Goal: Information Seeking & Learning: Learn about a topic

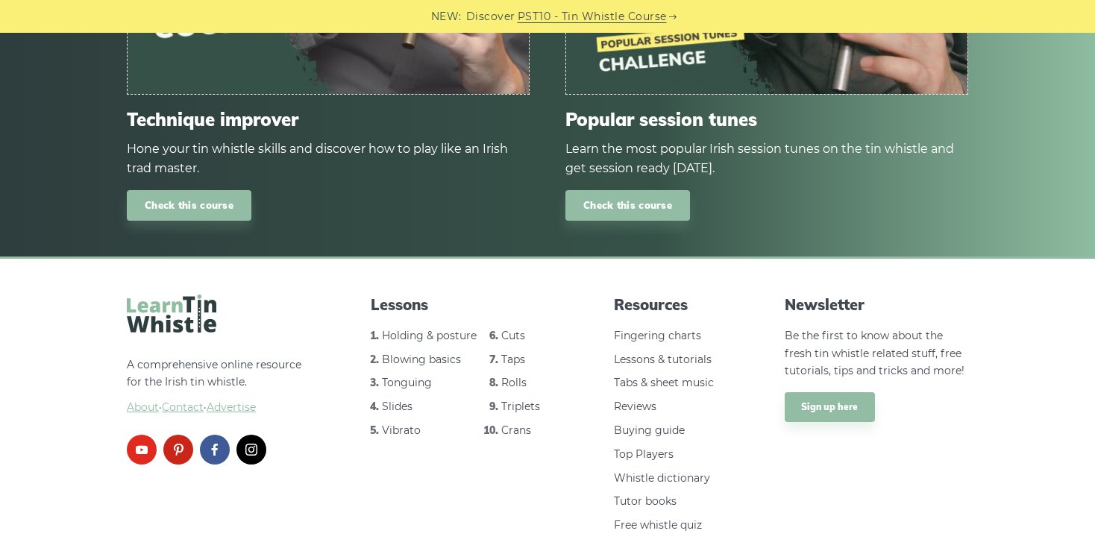
scroll to position [1728, 0]
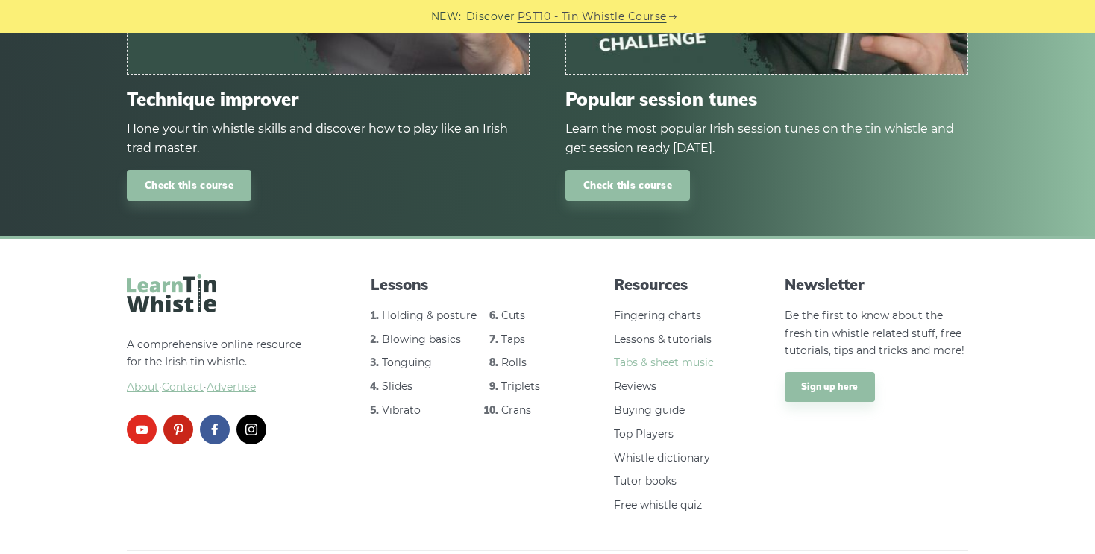
click at [668, 356] on link "Tabs & sheet music" at bounding box center [664, 362] width 100 height 13
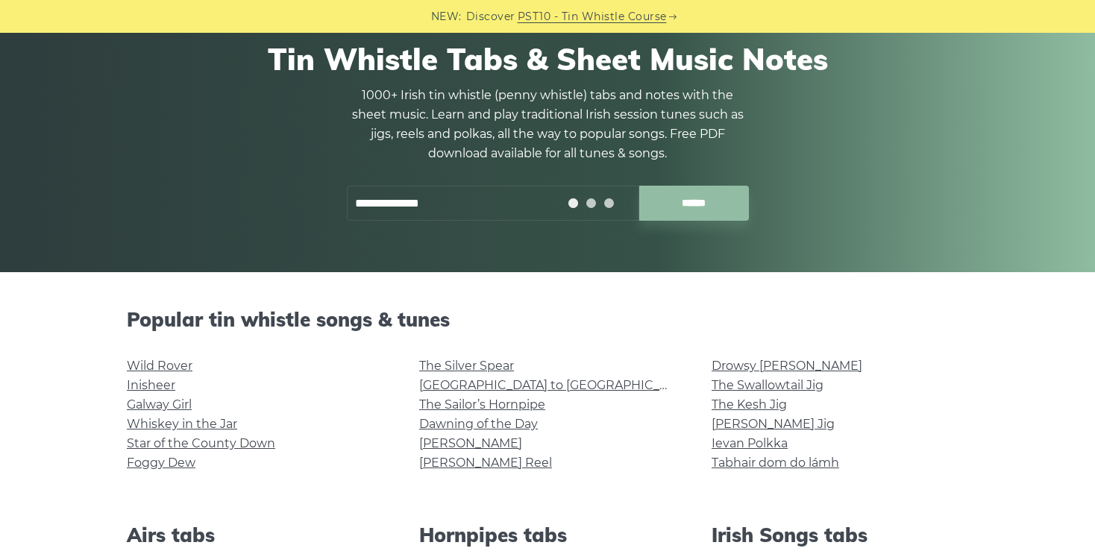
click at [639, 186] on input "******" at bounding box center [694, 203] width 110 height 35
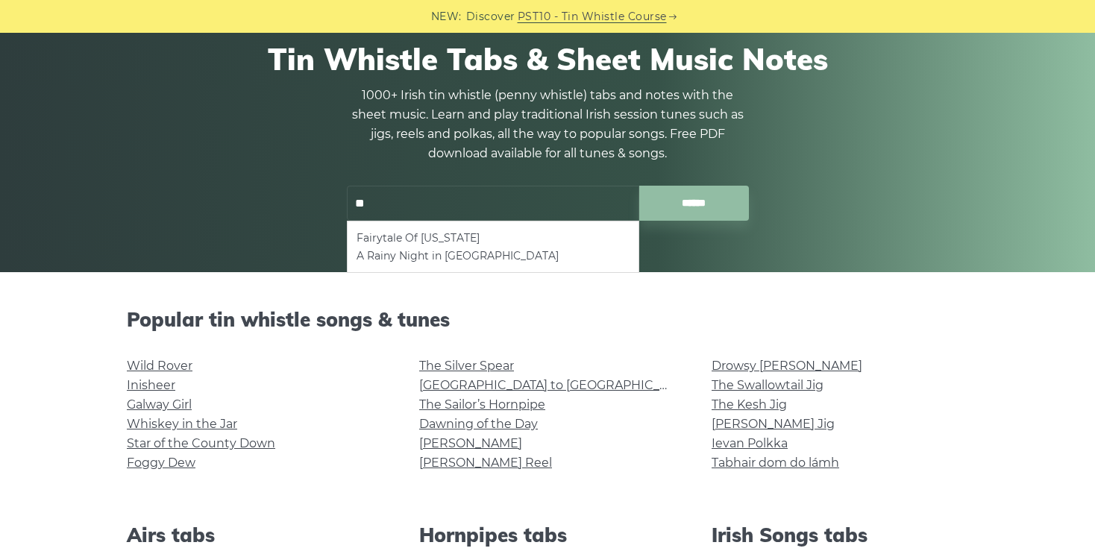
type input "*"
type input "**********"
click at [639, 186] on input "******" at bounding box center [694, 203] width 110 height 35
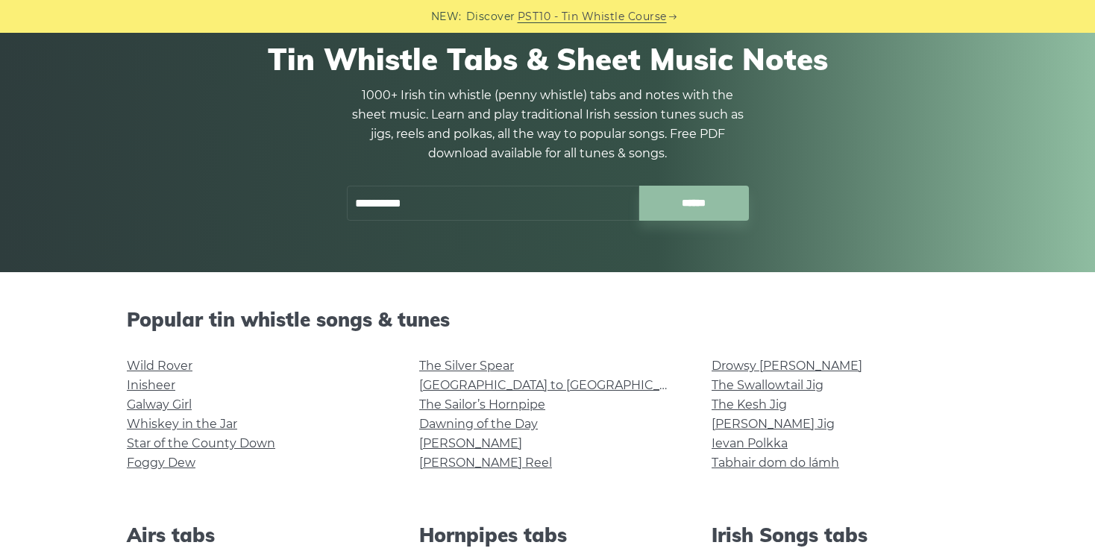
click at [704, 162] on p "1000+ Irish tin whistle (penny whistle) tabs and notes with the sheet music. Le…" at bounding box center [547, 125] width 403 height 78
click at [696, 199] on input "******" at bounding box center [694, 203] width 110 height 35
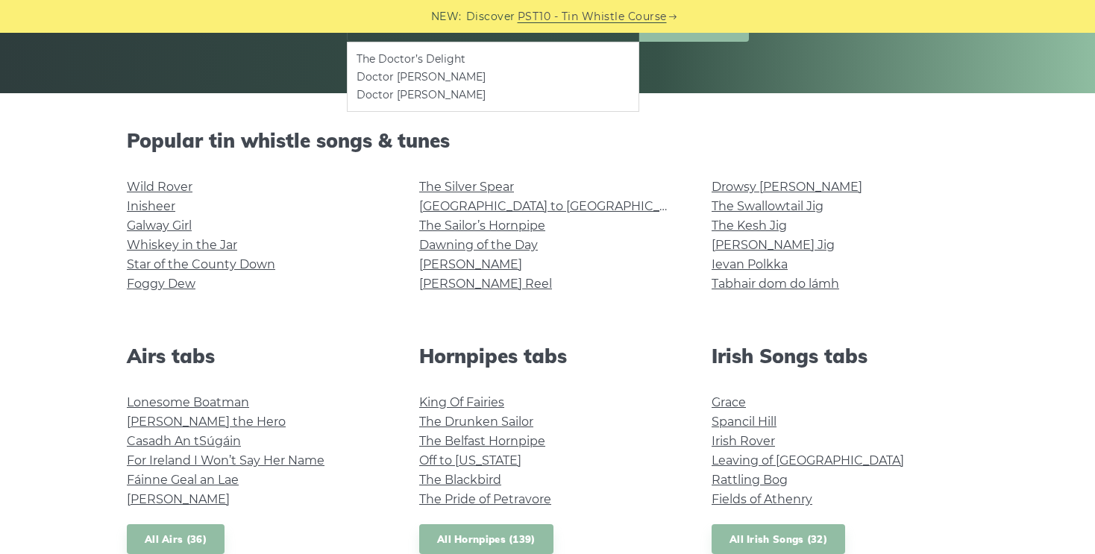
scroll to position [269, 0]
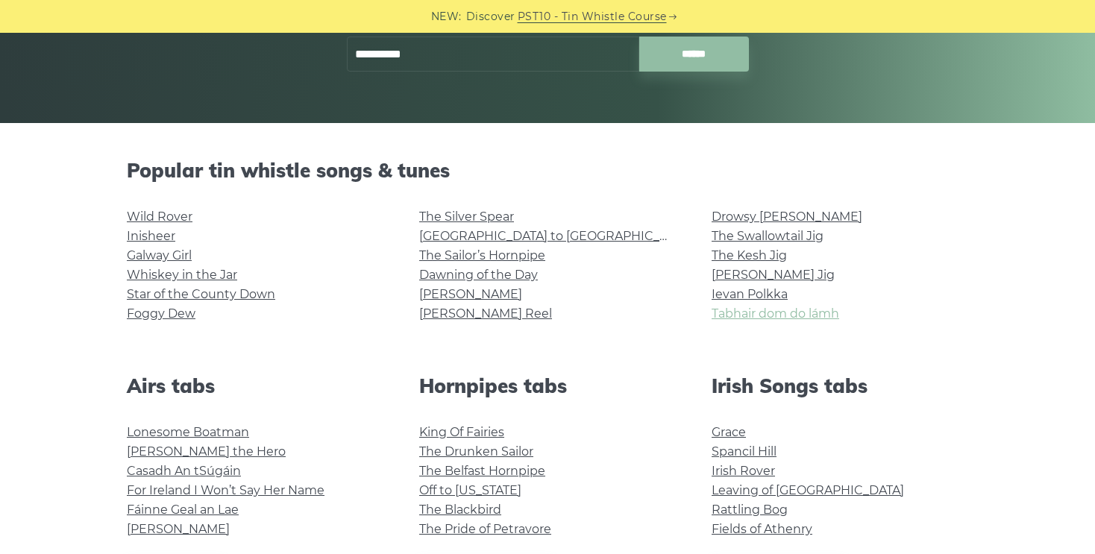
click at [807, 319] on link "Tabhair dom do lámh" at bounding box center [776, 314] width 128 height 14
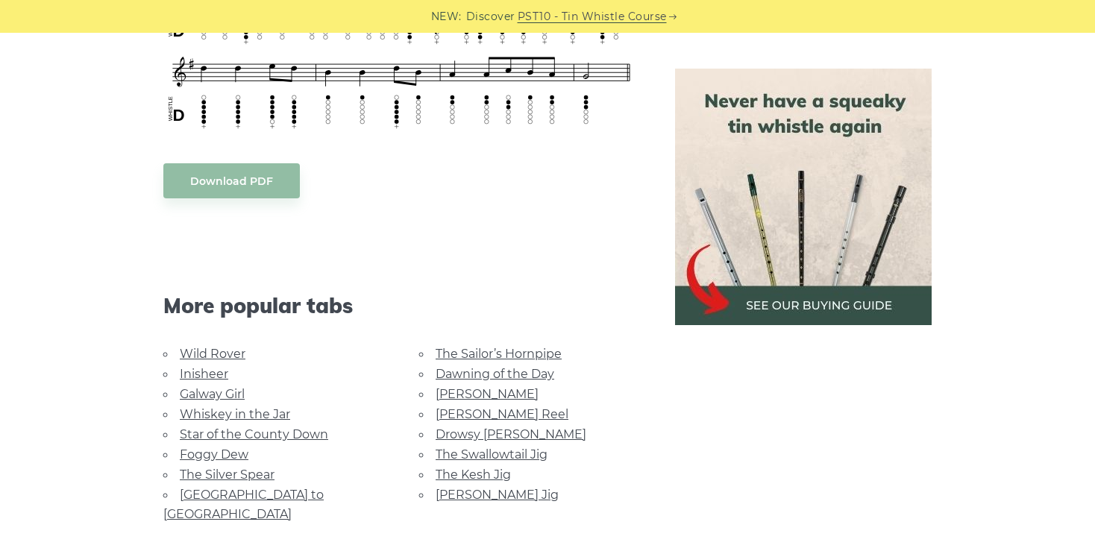
scroll to position [1194, 0]
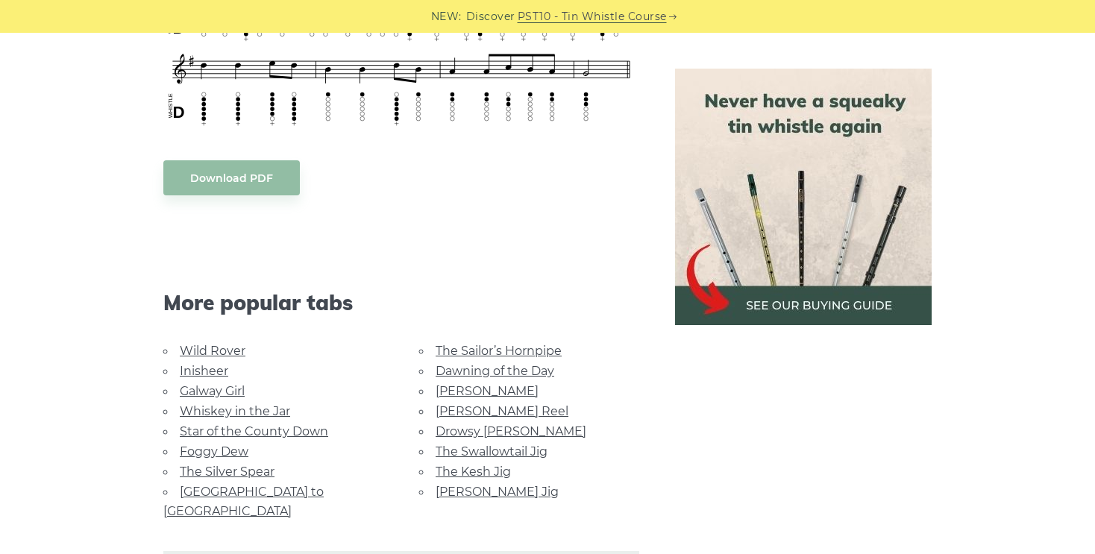
click at [228, 384] on link "Galway Girl" at bounding box center [212, 391] width 65 height 14
click at [226, 351] on link "Wild Rover" at bounding box center [213, 351] width 66 height 14
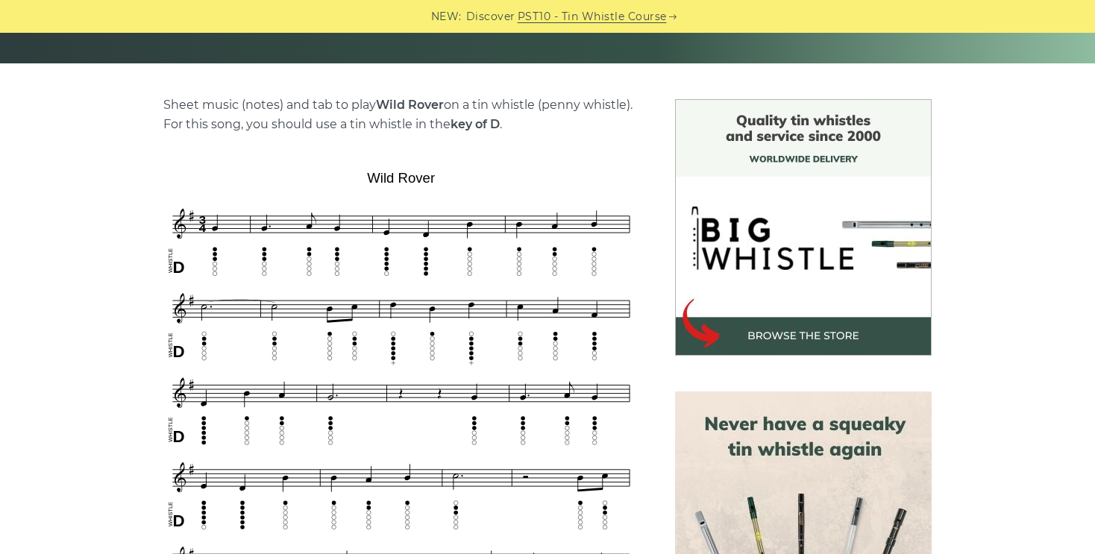
scroll to position [358, 0]
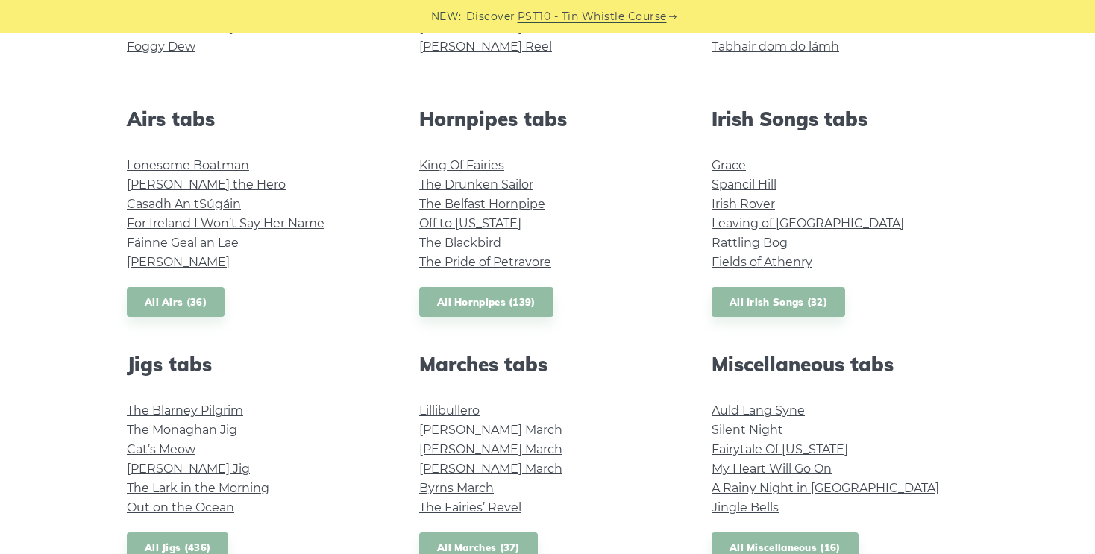
scroll to position [537, 0]
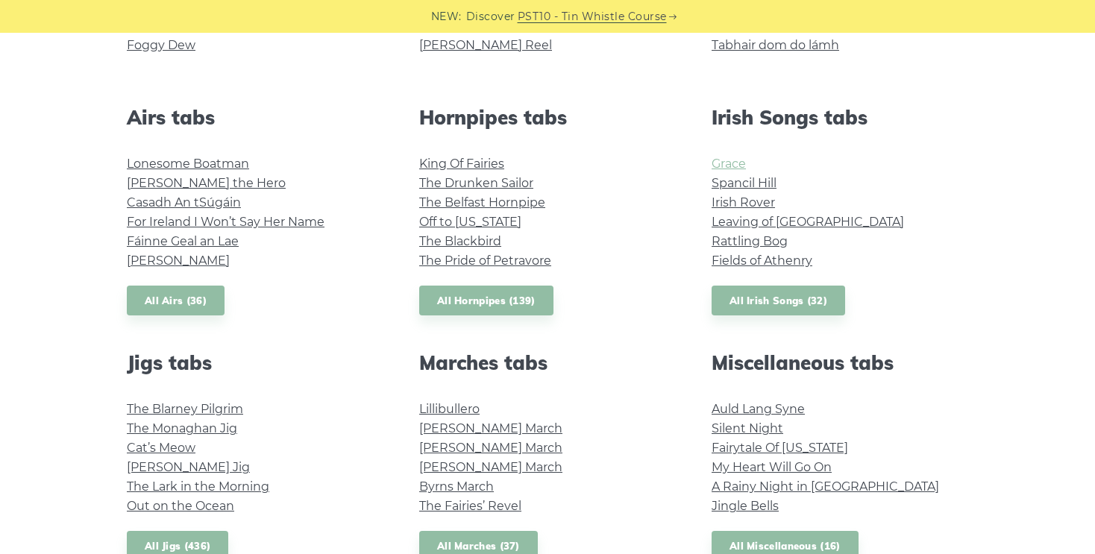
click at [723, 160] on link "Grace" at bounding box center [729, 164] width 34 height 14
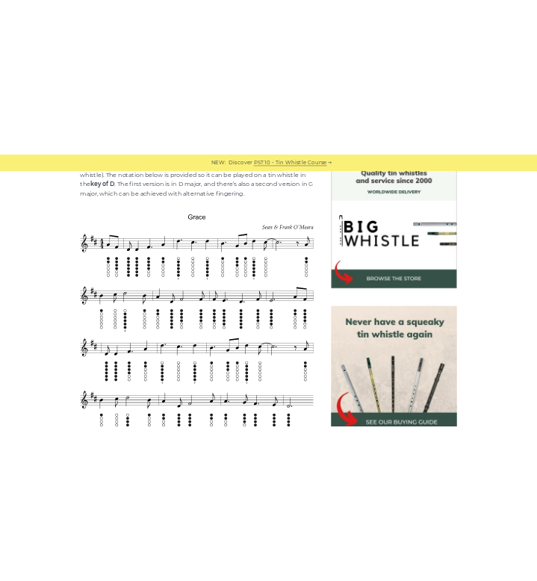
scroll to position [418, 0]
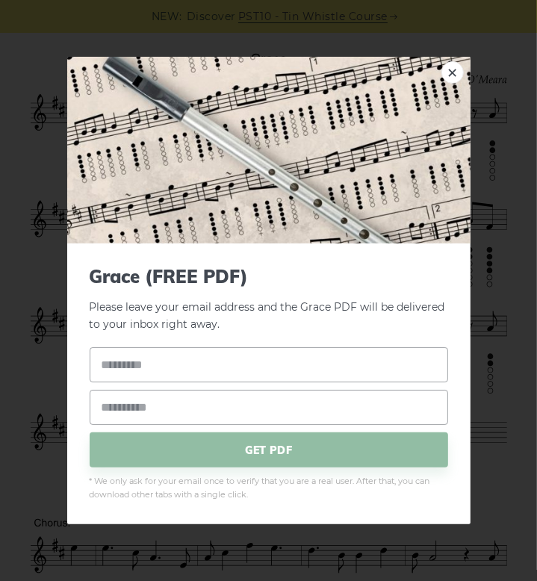
drag, startPoint x: 463, startPoint y: 316, endPoint x: 458, endPoint y: 331, distance: 15.8
click at [448, 71] on link "×" at bounding box center [452, 72] width 22 height 22
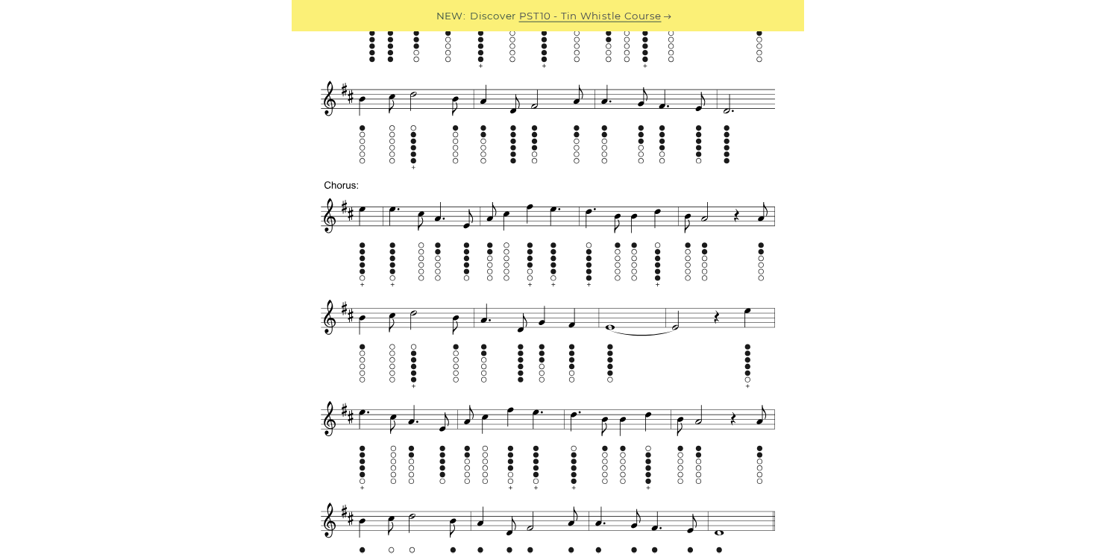
scroll to position [758, 0]
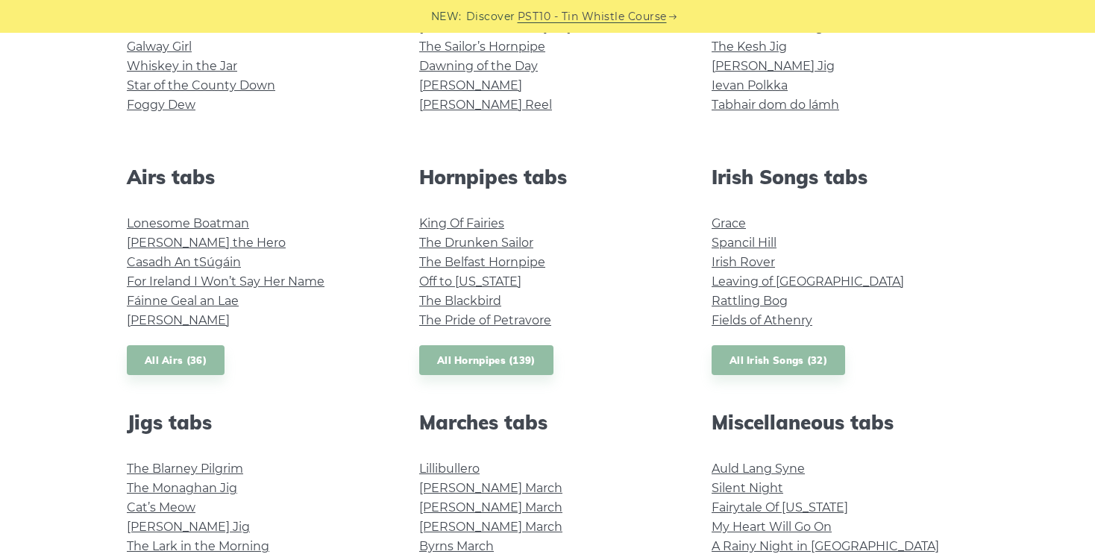
scroll to position [478, 0]
click at [790, 362] on link "All Irish Songs (32)" at bounding box center [779, 360] width 134 height 31
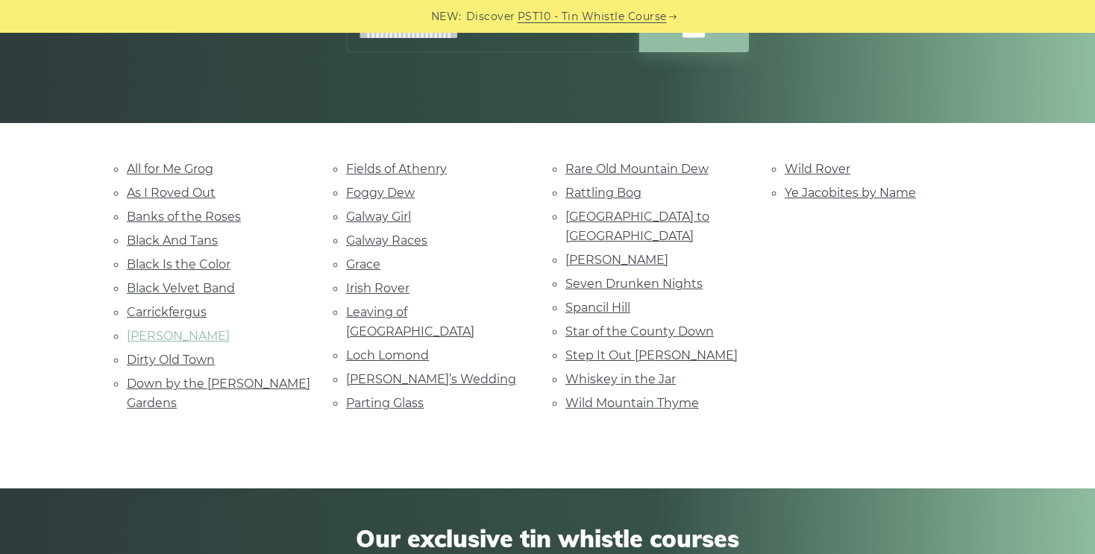
click at [172, 332] on link "[PERSON_NAME]" at bounding box center [178, 336] width 103 height 14
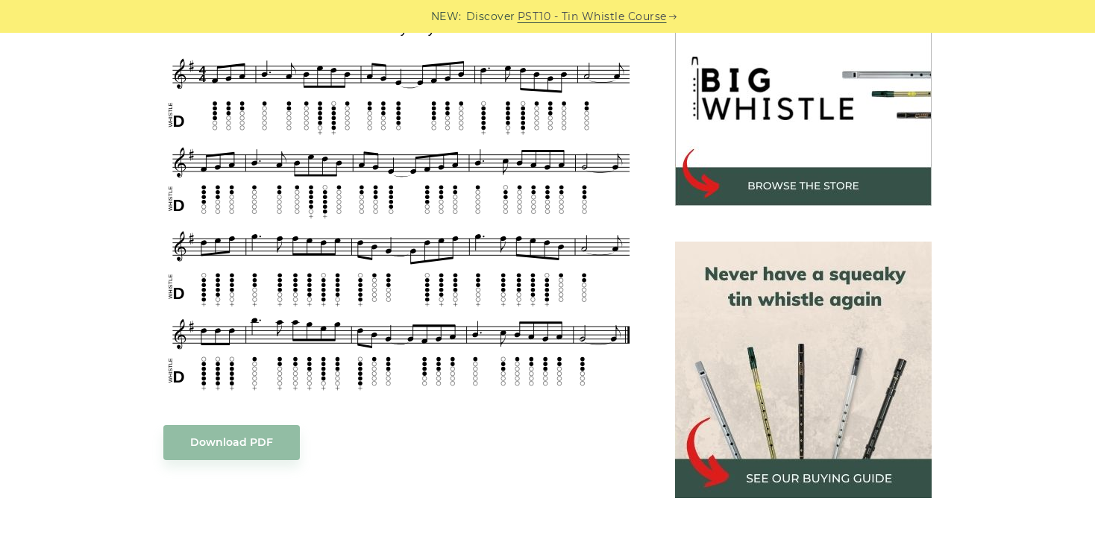
scroll to position [478, 0]
